Goal: Task Accomplishment & Management: Complete application form

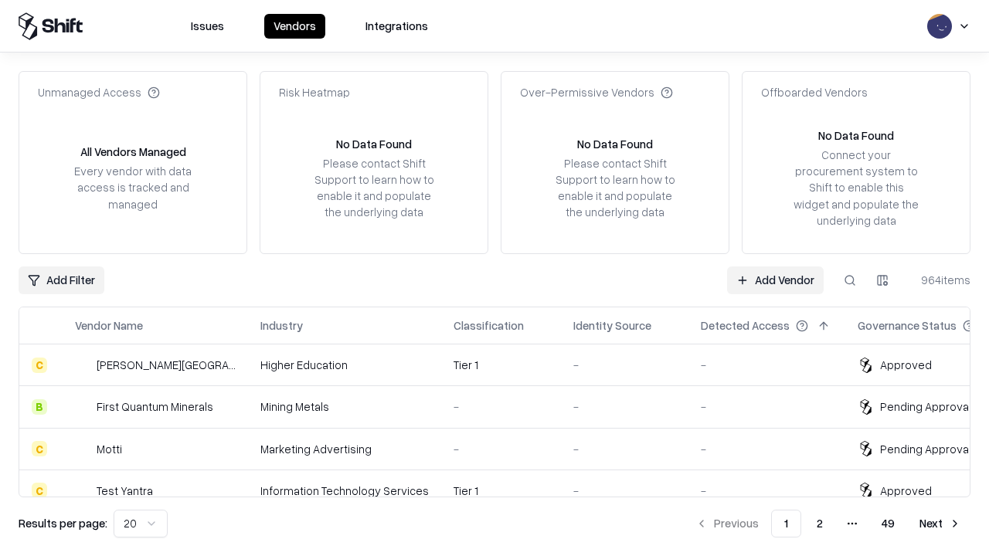
click at [775, 280] on link "Add Vendor" at bounding box center [775, 280] width 97 height 28
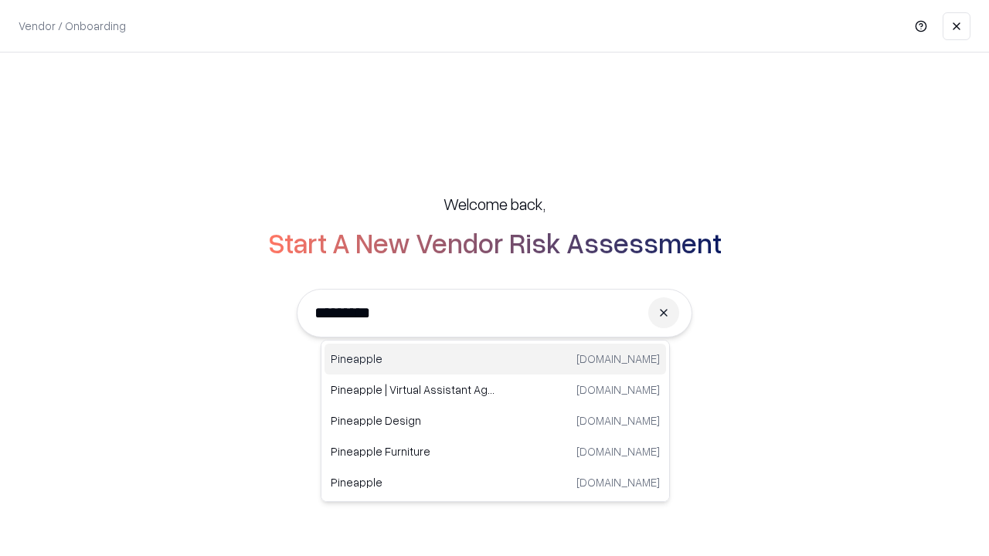
click at [495, 359] on div "Pineapple [DOMAIN_NAME]" at bounding box center [494, 359] width 341 height 31
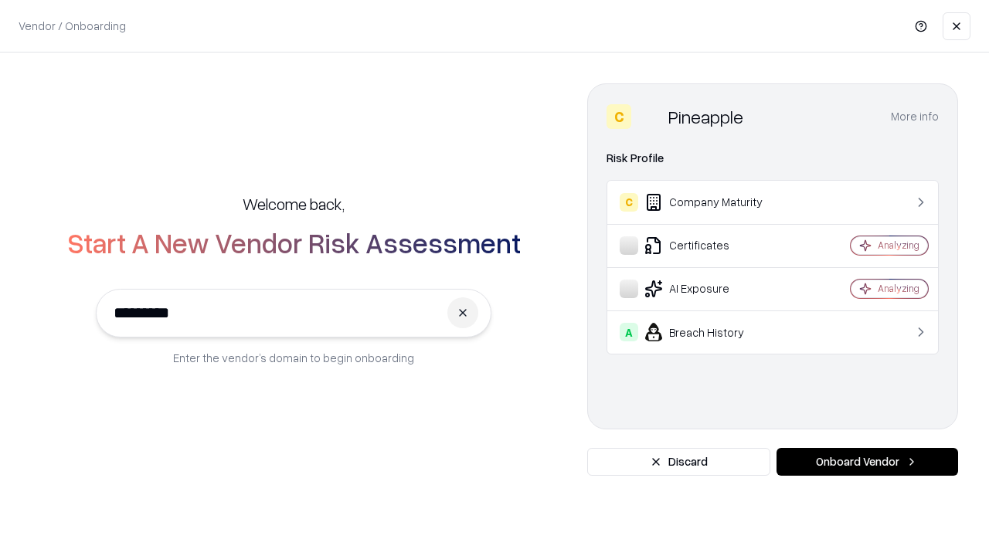
type input "*********"
click at [867, 462] on button "Onboard Vendor" at bounding box center [867, 462] width 182 height 28
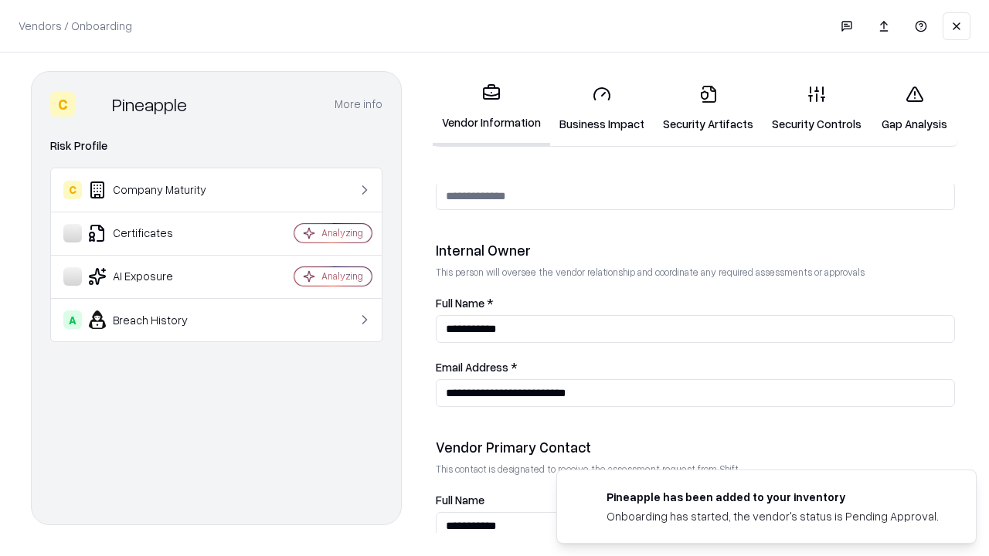
scroll to position [800, 0]
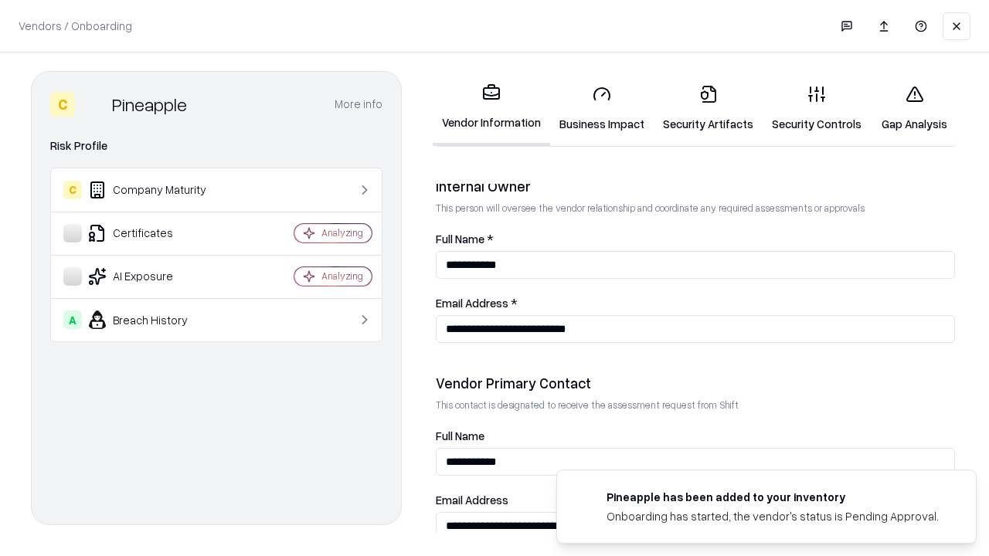
click at [602, 108] on link "Business Impact" at bounding box center [602, 109] width 104 height 72
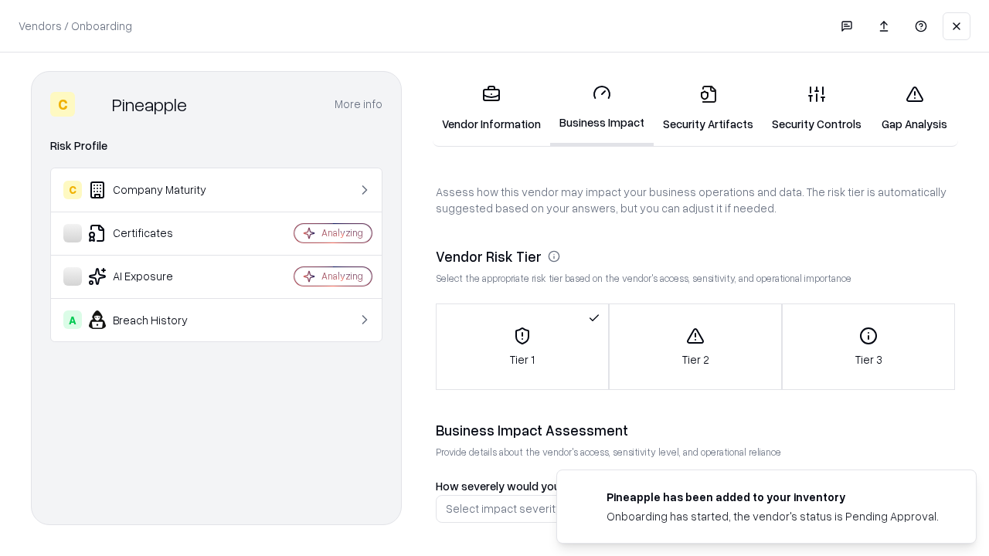
click at [708, 108] on link "Security Artifacts" at bounding box center [707, 109] width 109 height 72
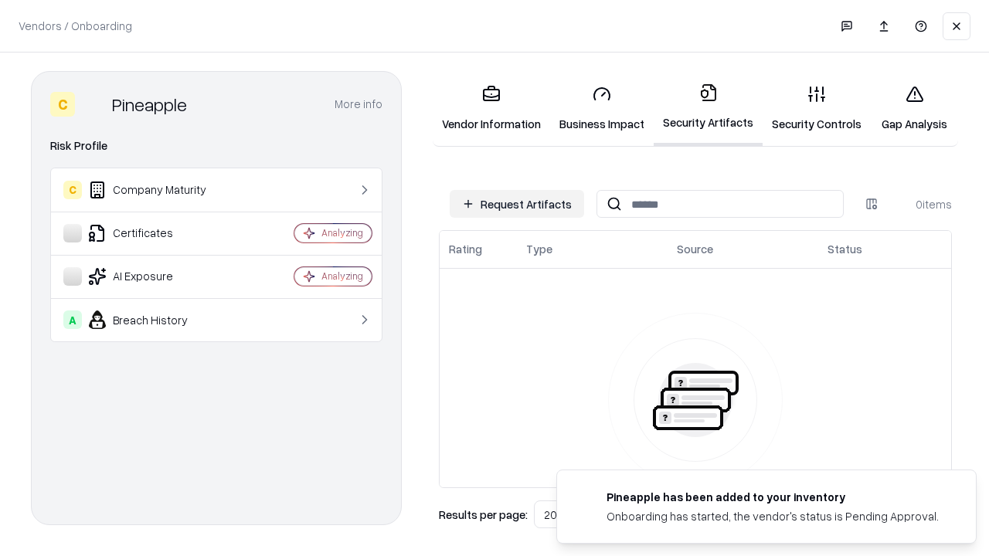
click at [517, 204] on button "Request Artifacts" at bounding box center [517, 204] width 134 height 28
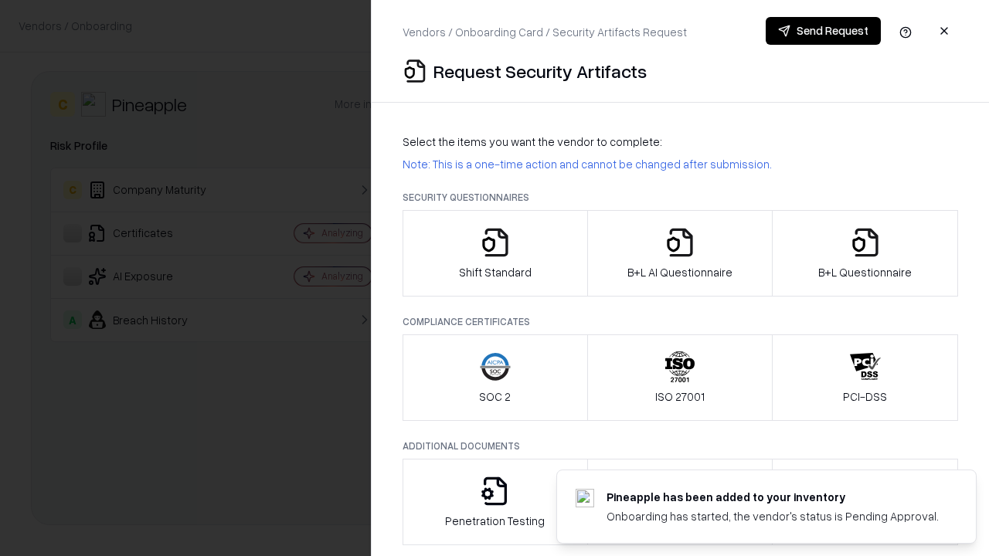
click at [494, 253] on icon "button" at bounding box center [495, 242] width 31 height 31
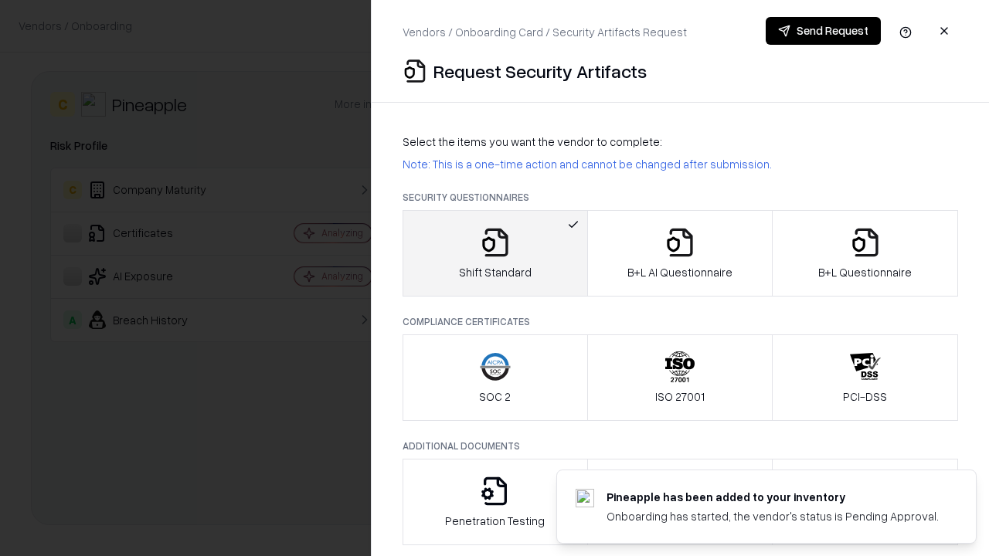
click at [823, 31] on button "Send Request" at bounding box center [822, 31] width 115 height 28
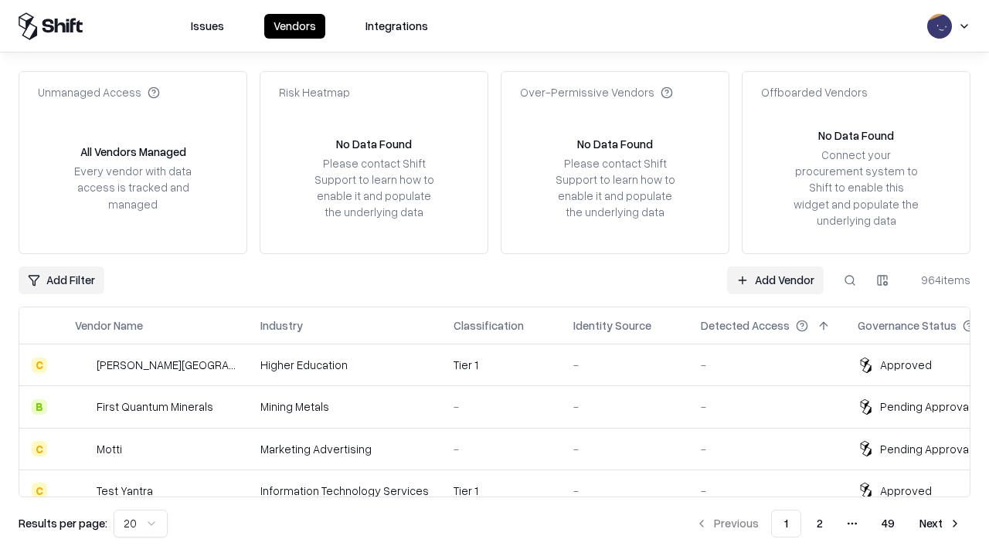
click at [850, 280] on button at bounding box center [850, 280] width 28 height 28
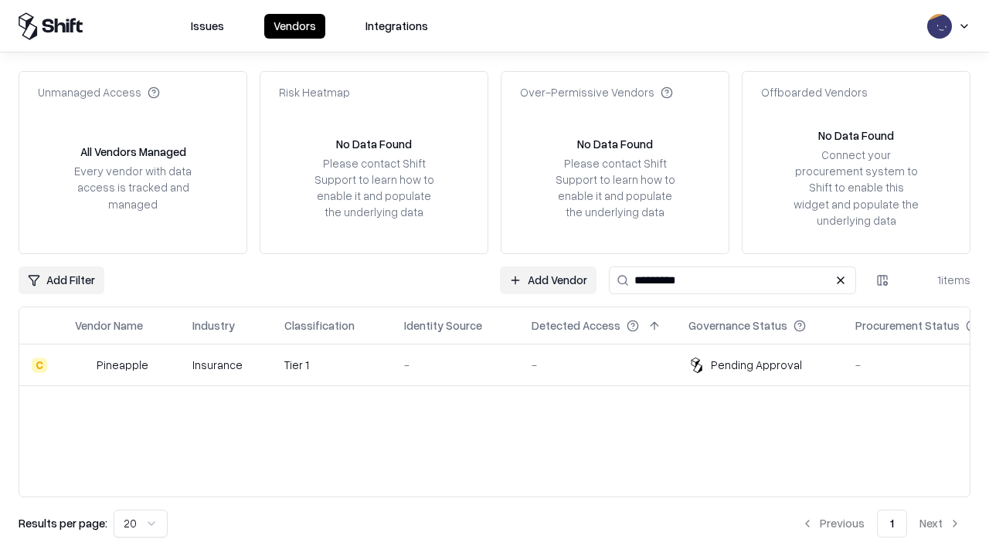
type input "*********"
click at [504, 365] on div "-" at bounding box center [455, 365] width 103 height 16
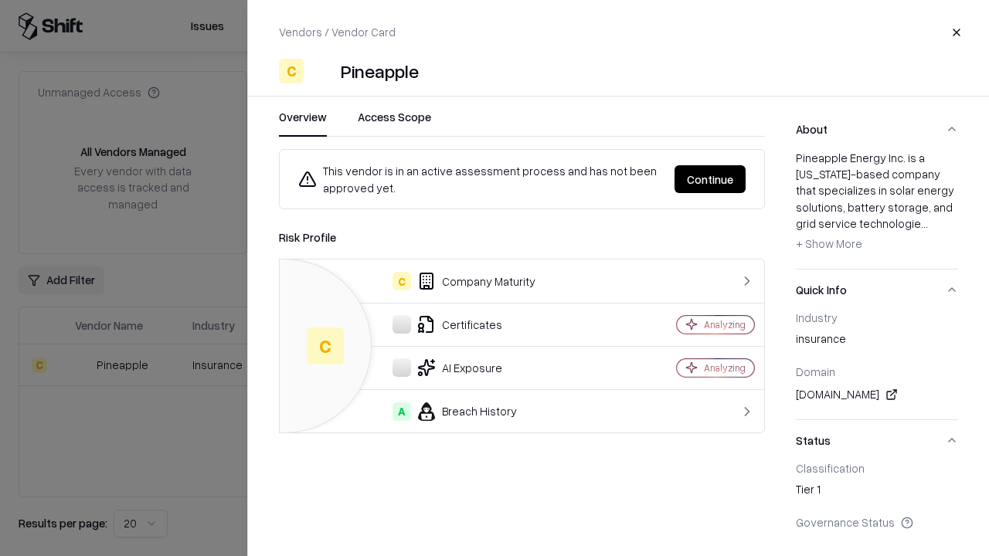
click at [710, 179] on button "Continue" at bounding box center [709, 179] width 71 height 28
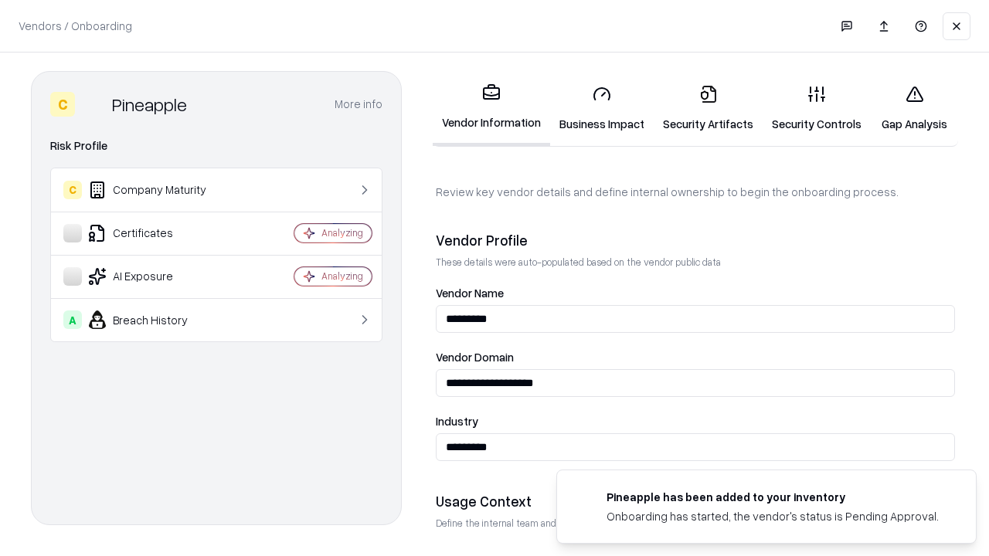
click at [708, 108] on link "Security Artifacts" at bounding box center [707, 109] width 109 height 72
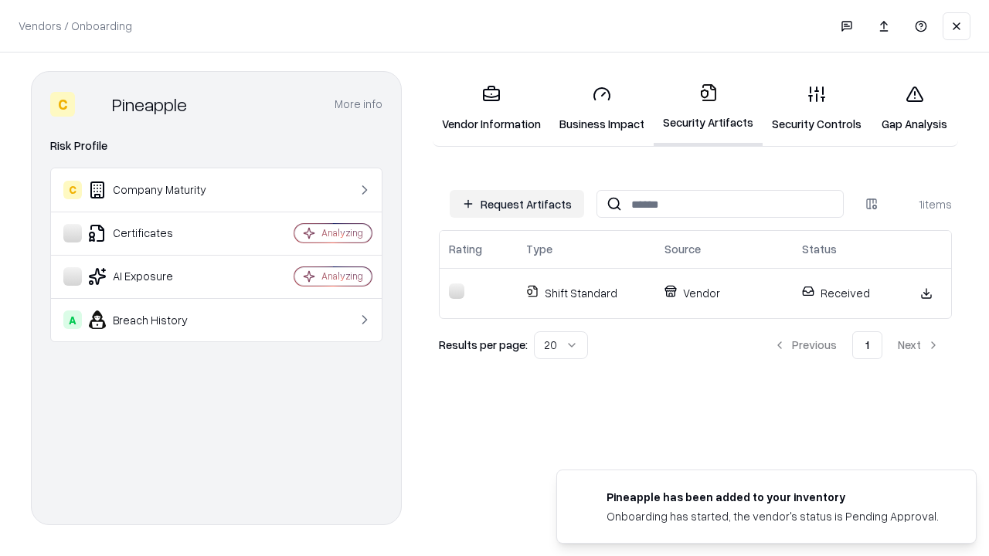
click at [816, 108] on link "Security Controls" at bounding box center [816, 109] width 108 height 72
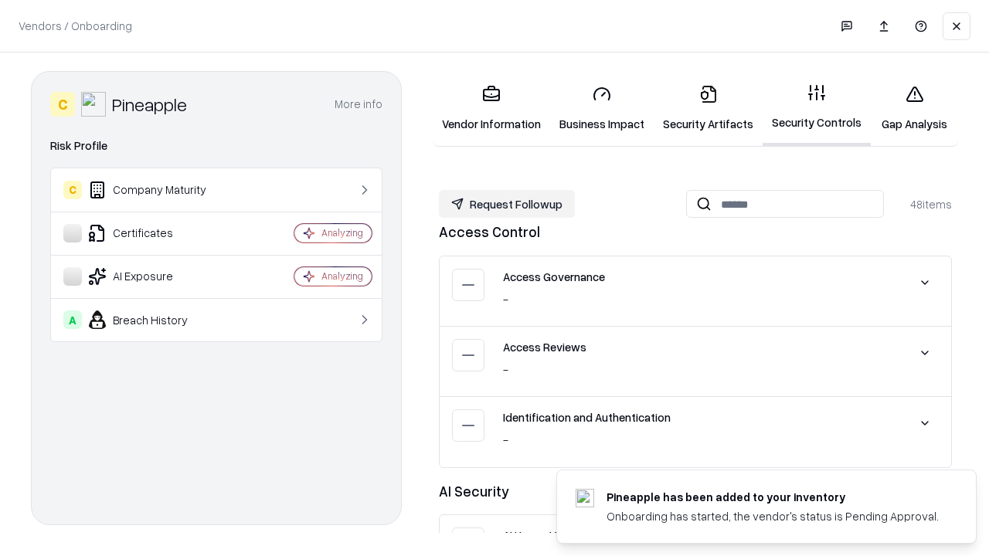
click at [507, 204] on button "Request Followup" at bounding box center [507, 204] width 136 height 28
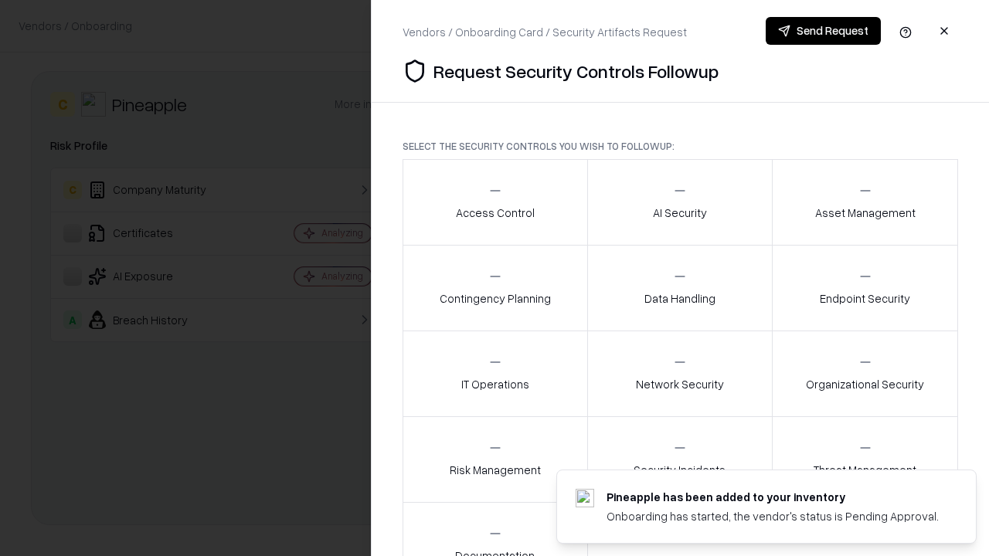
click at [494, 202] on div "Access Control" at bounding box center [495, 202] width 79 height 38
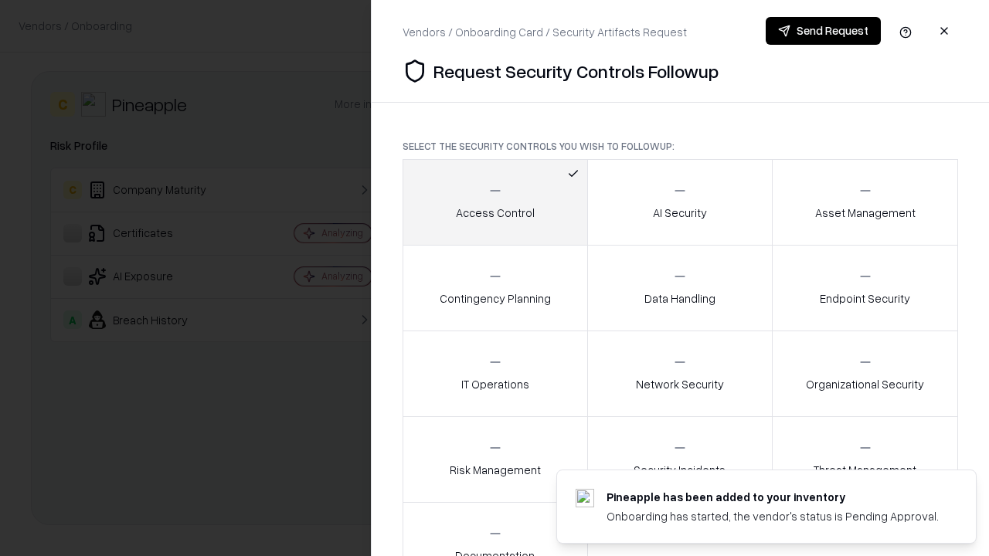
click at [823, 31] on button "Send Request" at bounding box center [822, 31] width 115 height 28
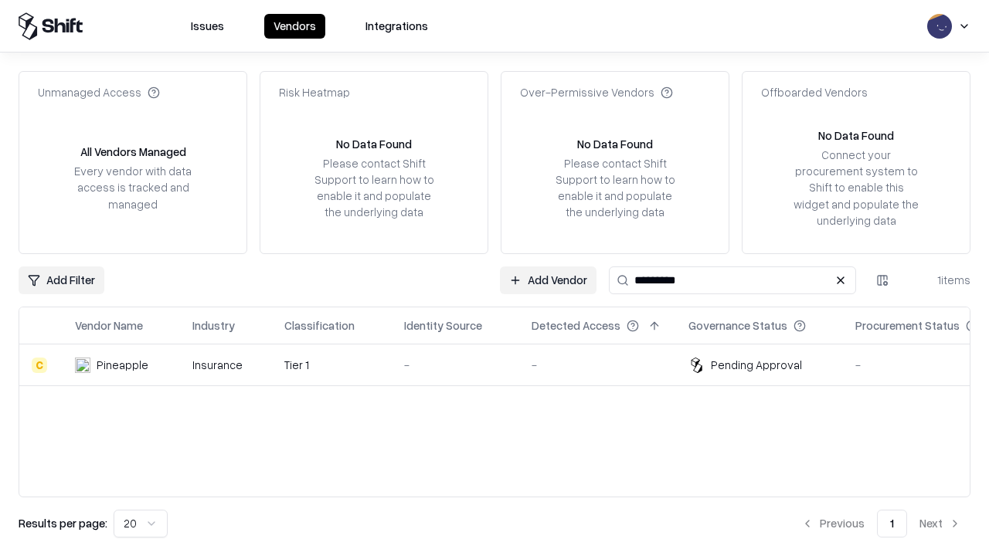
type input "*********"
click at [504, 365] on div "-" at bounding box center [455, 365] width 103 height 16
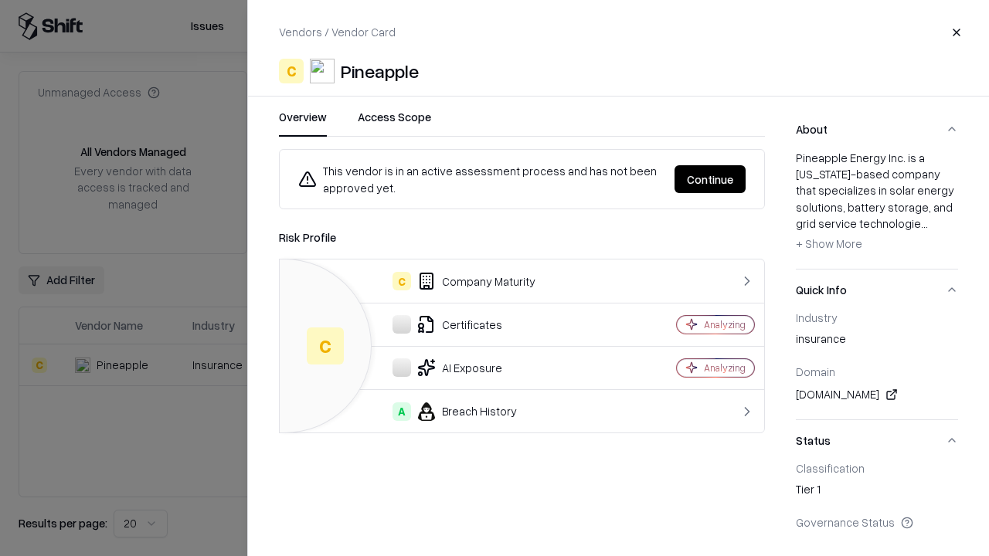
click at [710, 179] on button "Continue" at bounding box center [709, 179] width 71 height 28
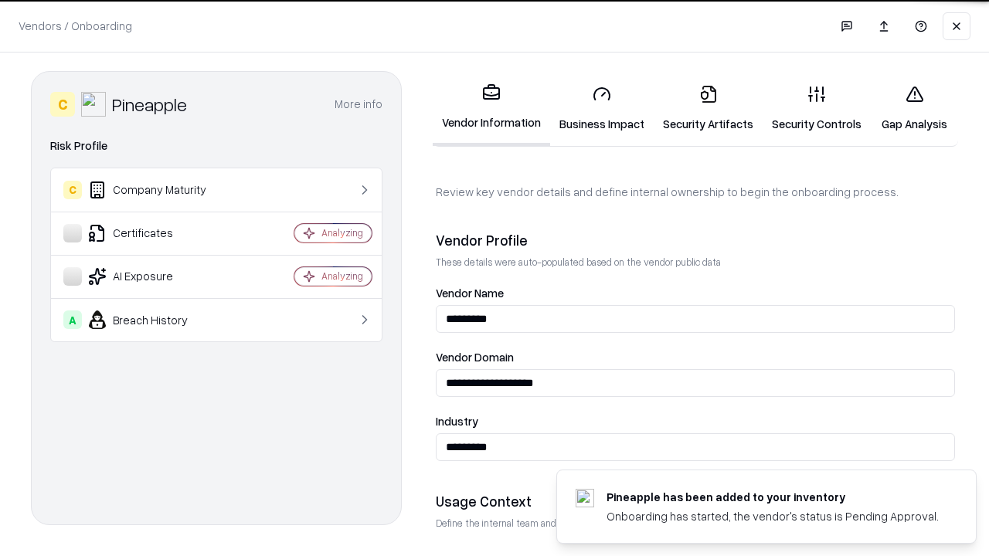
click at [914, 108] on link "Gap Analysis" at bounding box center [913, 109] width 87 height 72
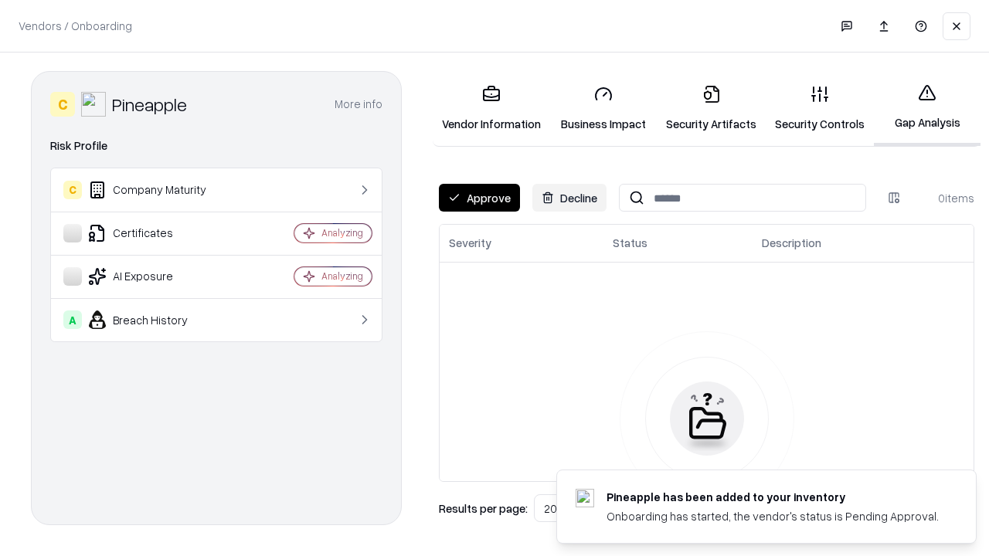
click at [479, 198] on button "Approve" at bounding box center [479, 198] width 81 height 28
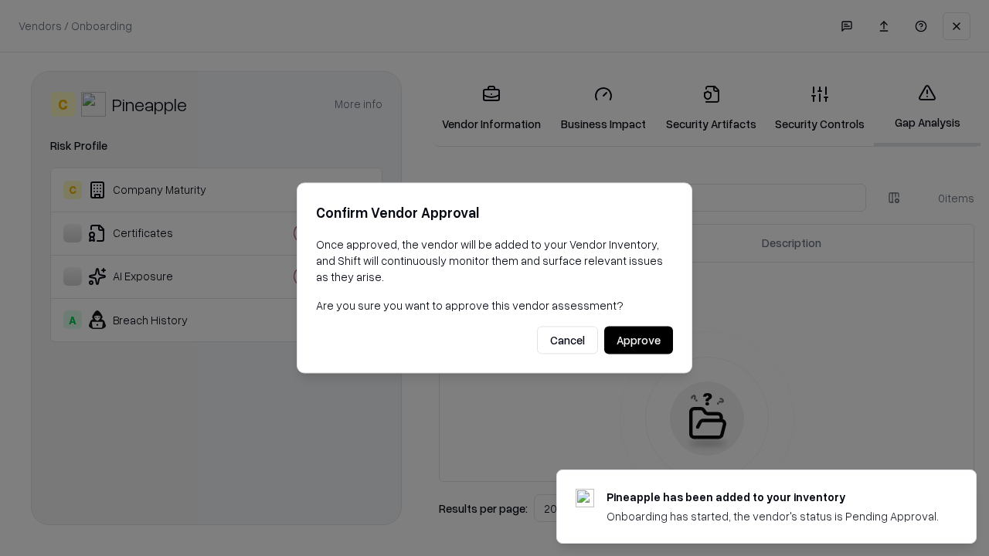
click at [638, 340] on button "Approve" at bounding box center [638, 341] width 69 height 28
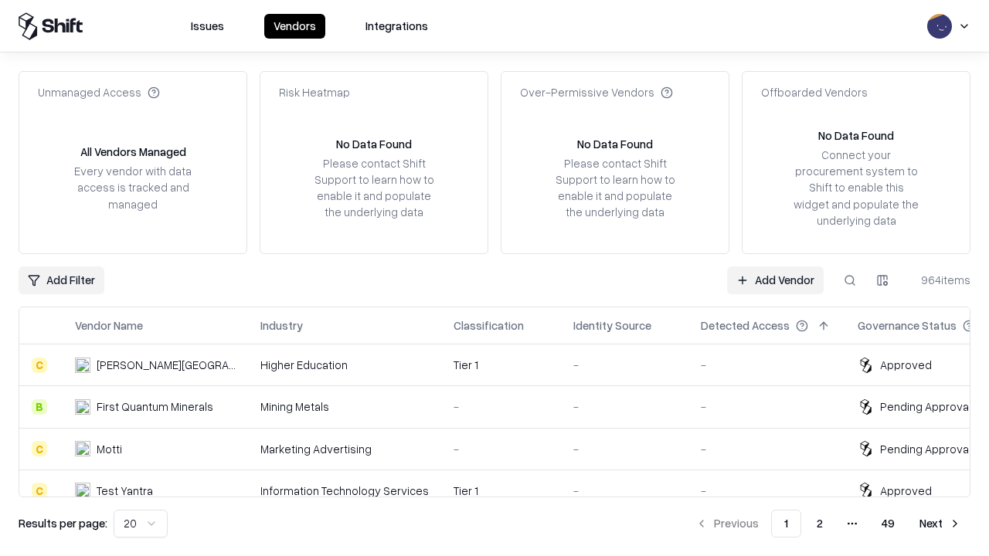
type input "*********"
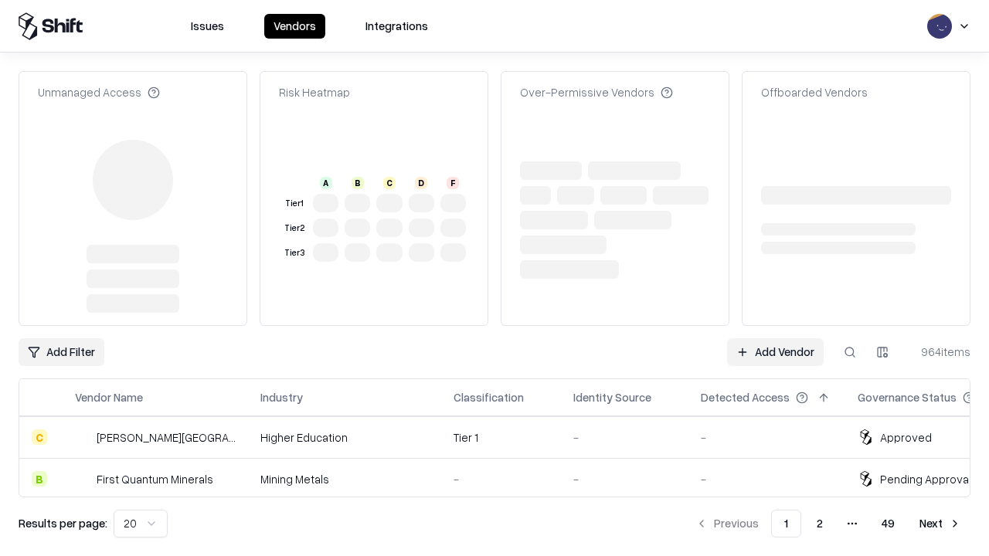
click at [775, 338] on link "Add Vendor" at bounding box center [775, 352] width 97 height 28
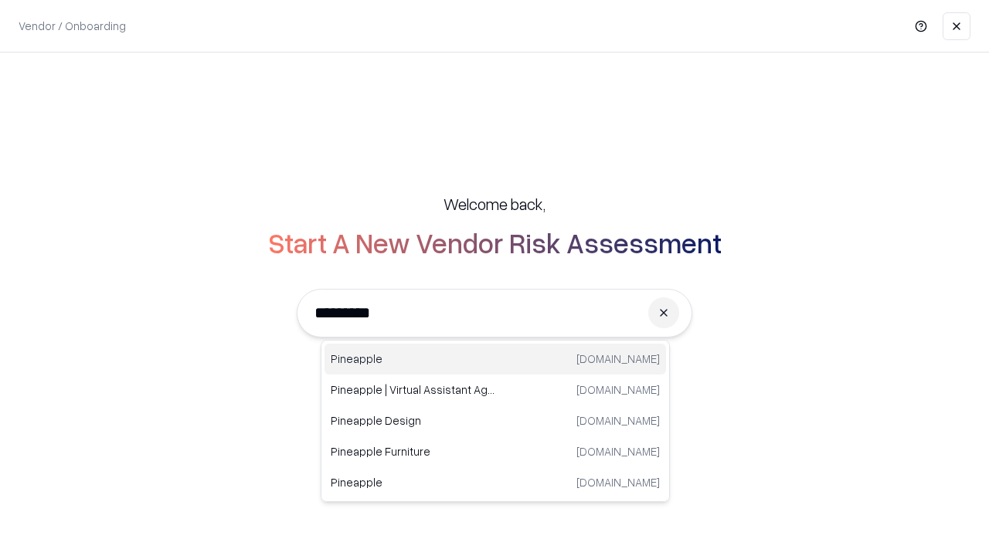
click at [495, 359] on div "Pineapple [DOMAIN_NAME]" at bounding box center [494, 359] width 341 height 31
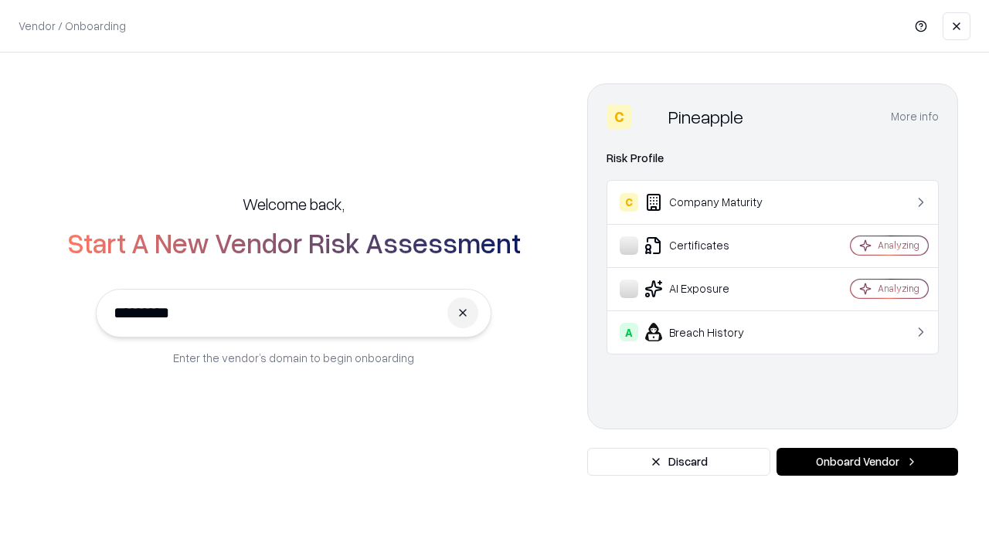
type input "*********"
click at [867, 462] on button "Onboard Vendor" at bounding box center [867, 462] width 182 height 28
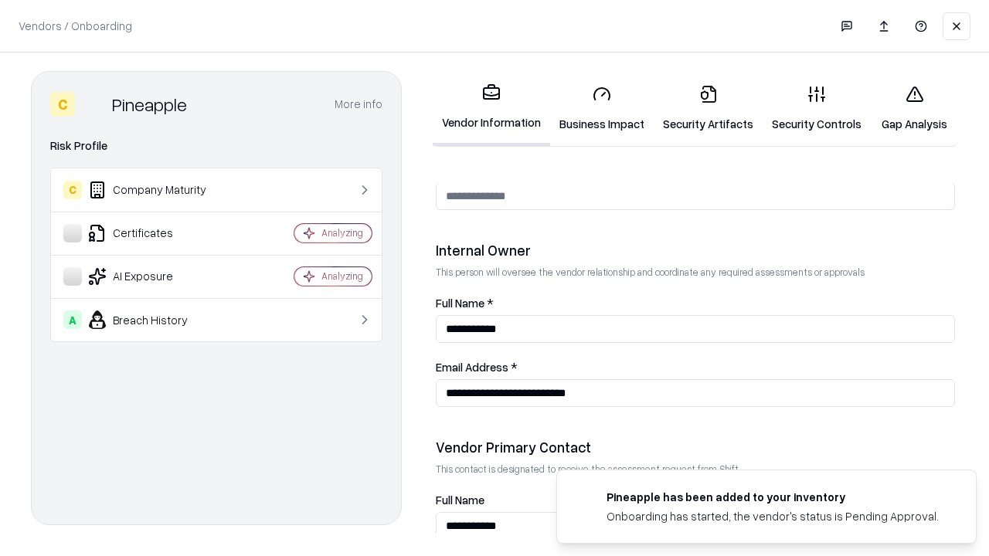
scroll to position [800, 0]
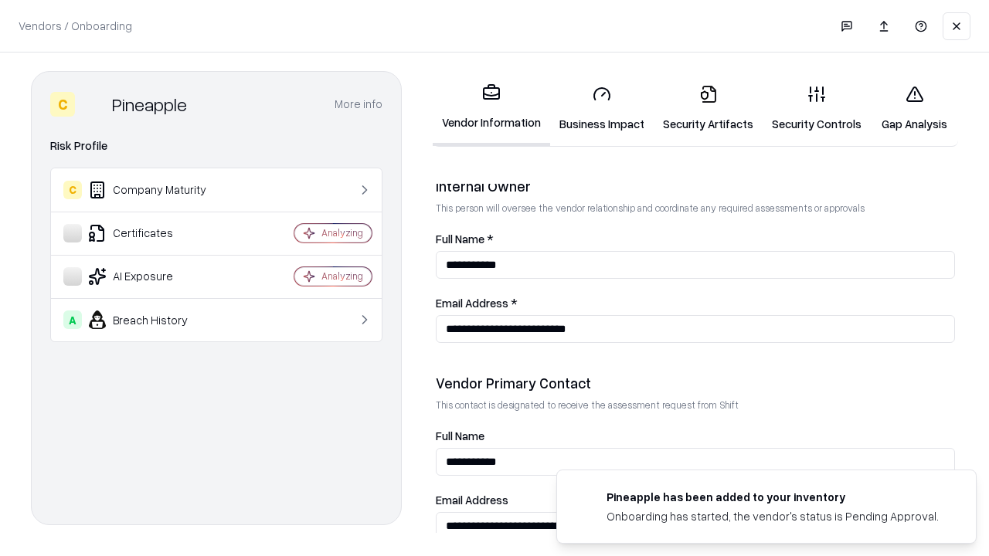
click at [914, 108] on link "Gap Analysis" at bounding box center [913, 109] width 87 height 72
